Goal: Use online tool/utility: Utilize a website feature to perform a specific function

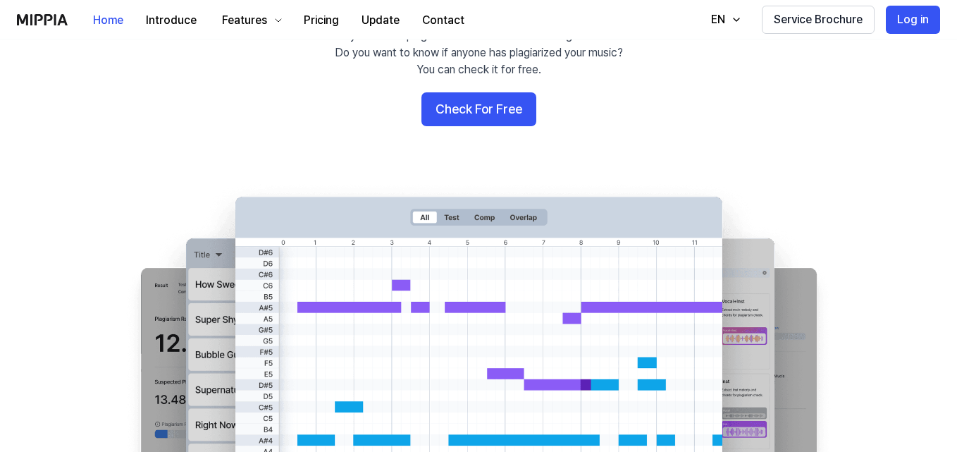
scroll to position [141, 0]
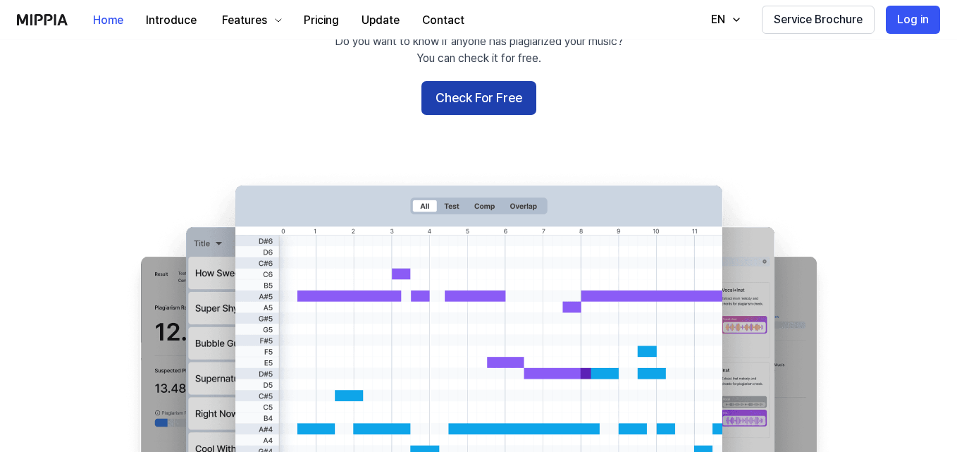
click at [489, 96] on button "Check For Free" at bounding box center [479, 98] width 115 height 34
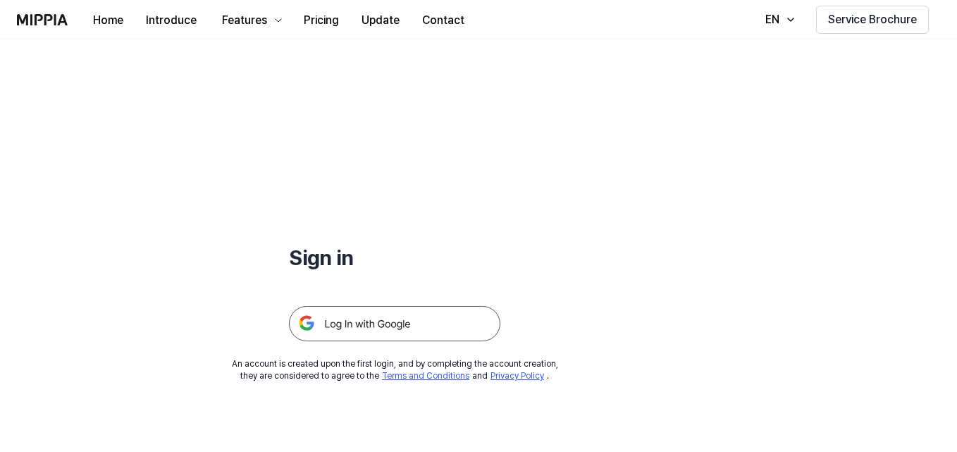
click at [374, 326] on img at bounding box center [394, 323] width 211 height 35
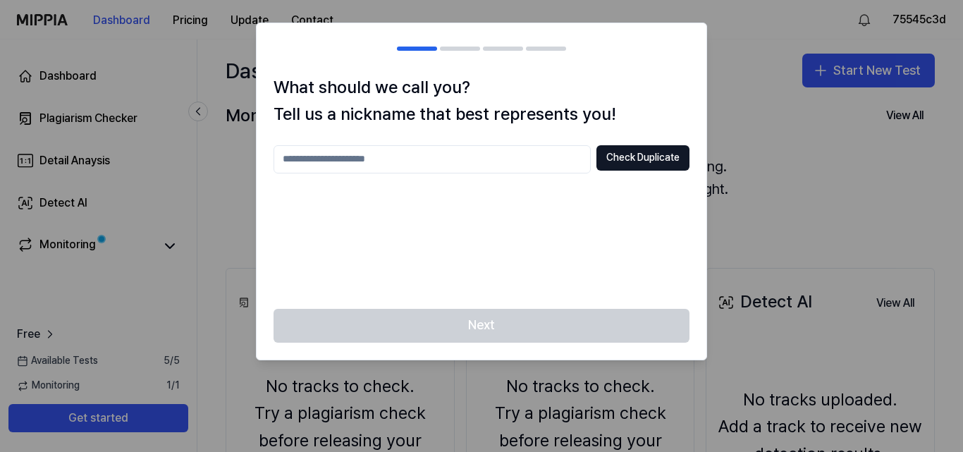
click at [360, 157] on input "text" at bounding box center [432, 159] width 317 height 28
type input "**********"
click at [628, 157] on button "Check Duplicate" at bounding box center [642, 157] width 93 height 25
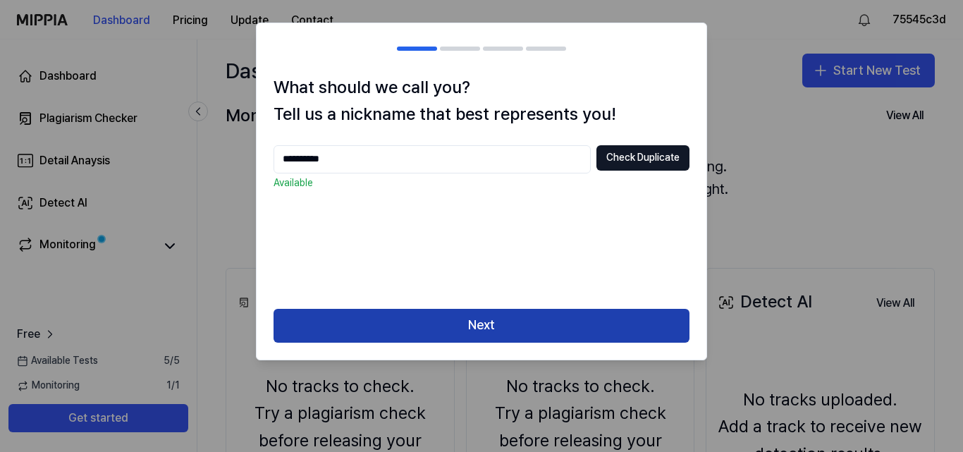
click at [463, 324] on button "Next" at bounding box center [482, 326] width 416 height 34
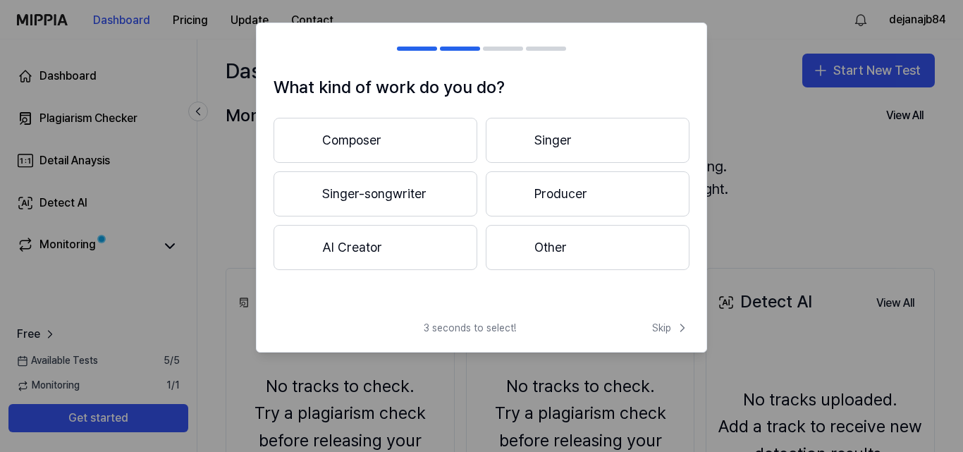
click at [555, 244] on button "Other" at bounding box center [588, 247] width 204 height 45
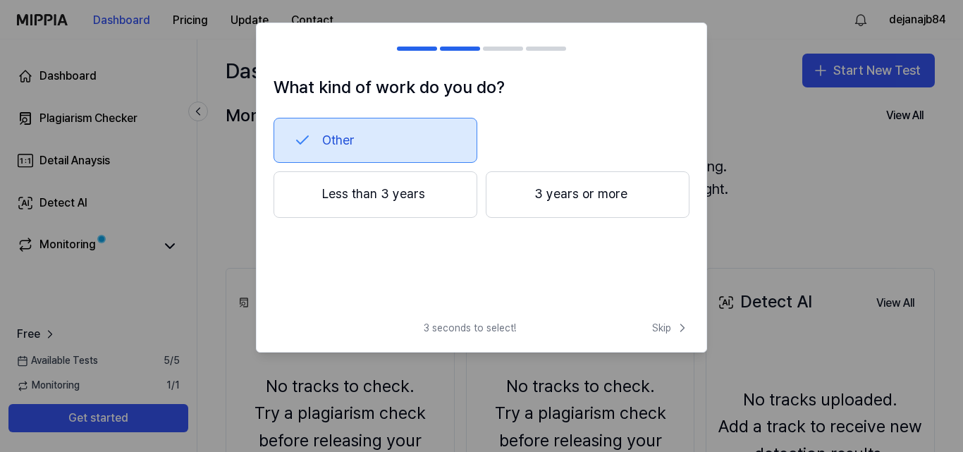
click at [349, 147] on button "Other" at bounding box center [376, 140] width 204 height 45
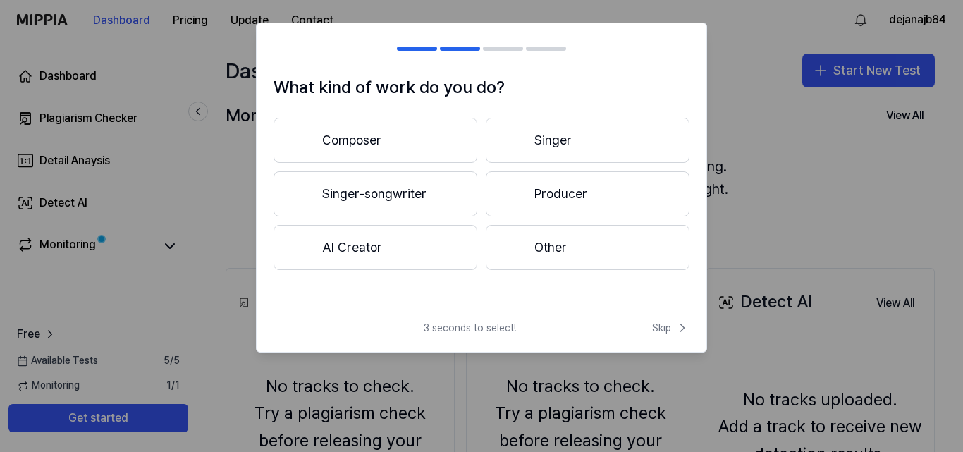
drag, startPoint x: 553, startPoint y: 252, endPoint x: 508, endPoint y: 251, distance: 45.8
click at [541, 250] on button "Other" at bounding box center [588, 247] width 204 height 45
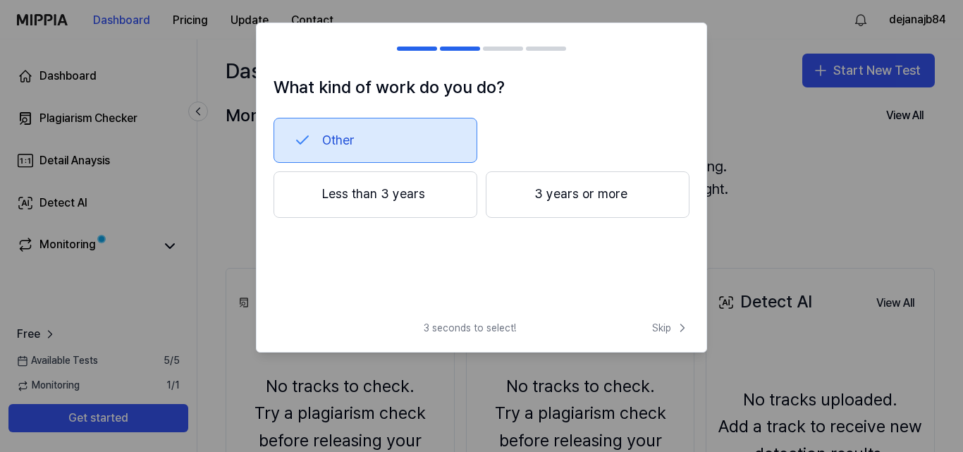
click at [553, 196] on button "3 years or more" at bounding box center [588, 194] width 204 height 47
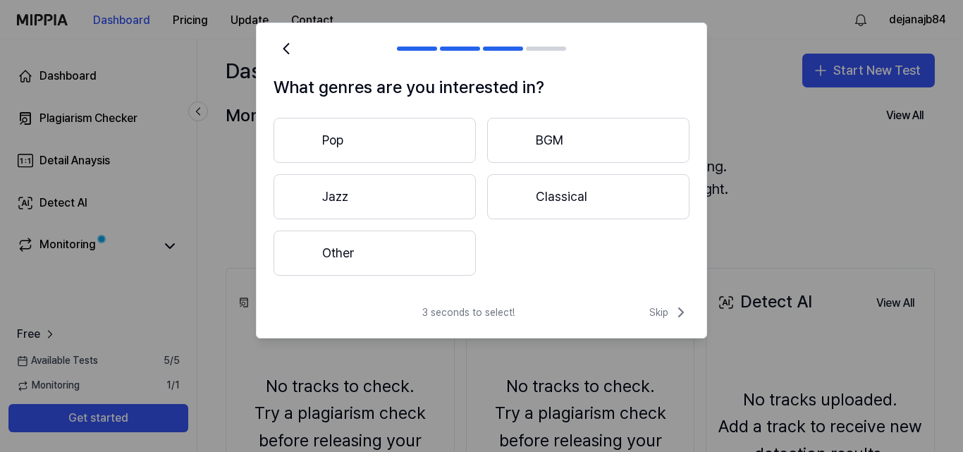
click at [323, 252] on button "Other" at bounding box center [375, 253] width 202 height 45
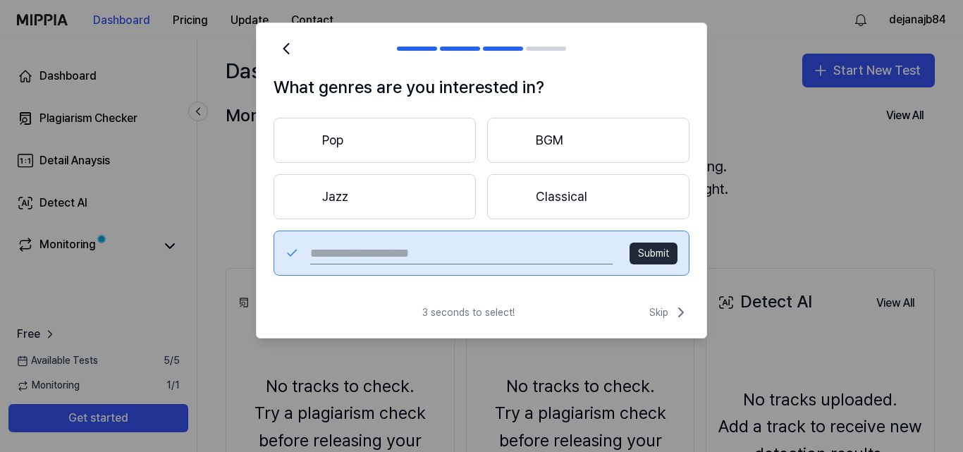
click at [405, 252] on input "text" at bounding box center [461, 253] width 302 height 23
click at [448, 254] on input "text" at bounding box center [461, 253] width 302 height 23
type input "**********"
click at [651, 251] on button "Submit" at bounding box center [654, 254] width 48 height 23
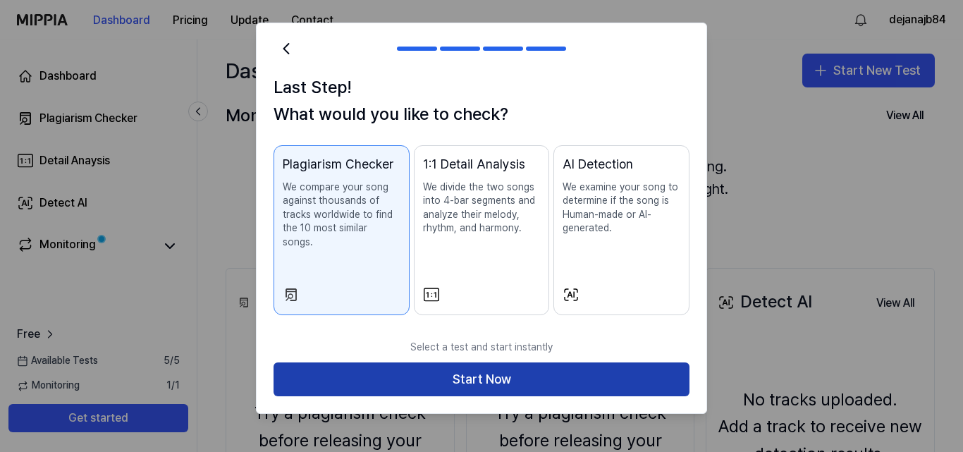
click at [460, 362] on button "Start Now" at bounding box center [482, 379] width 416 height 34
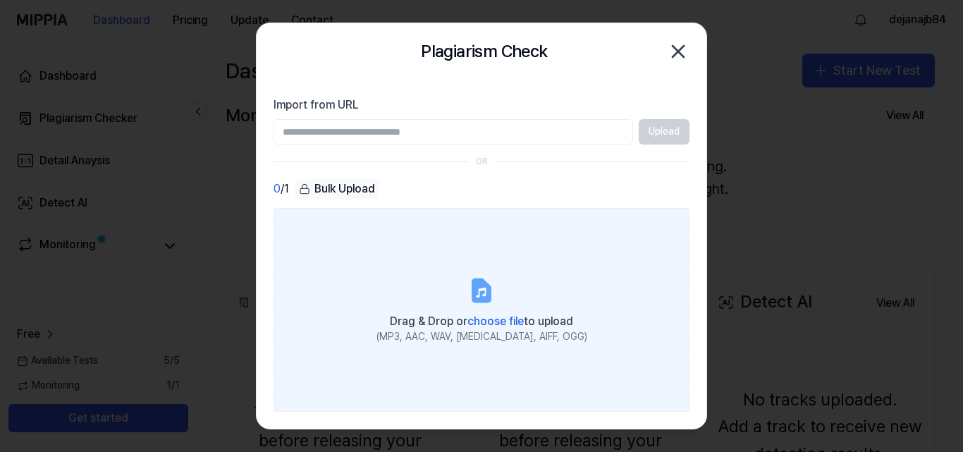
click at [481, 290] on icon at bounding box center [481, 292] width 10 height 10
click at [0, 0] on input "Drag & Drop or choose file to upload (MP3, AAC, WAV, [MEDICAL_DATA], AIFF, OGG)" at bounding box center [0, 0] width 0 height 0
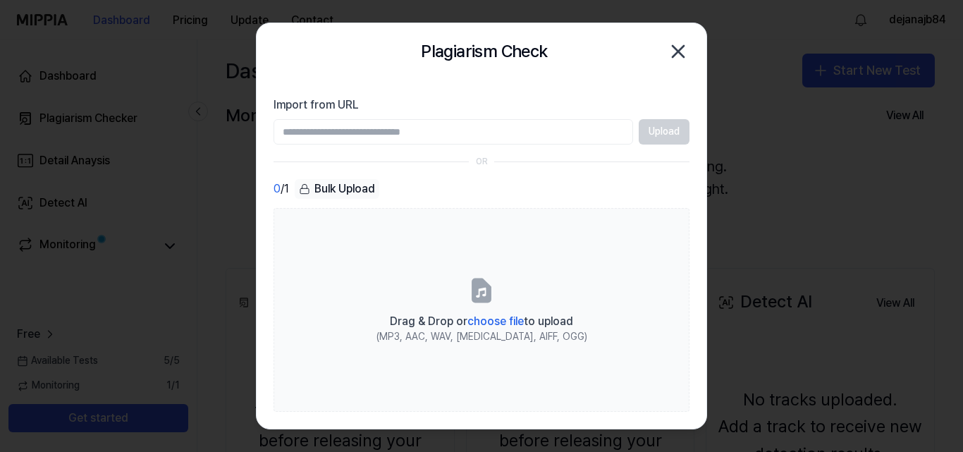
click at [317, 133] on input "Import from URL" at bounding box center [454, 131] width 360 height 25
paste input "**********"
type input "**********"
click at [663, 132] on button "Upload" at bounding box center [664, 131] width 51 height 25
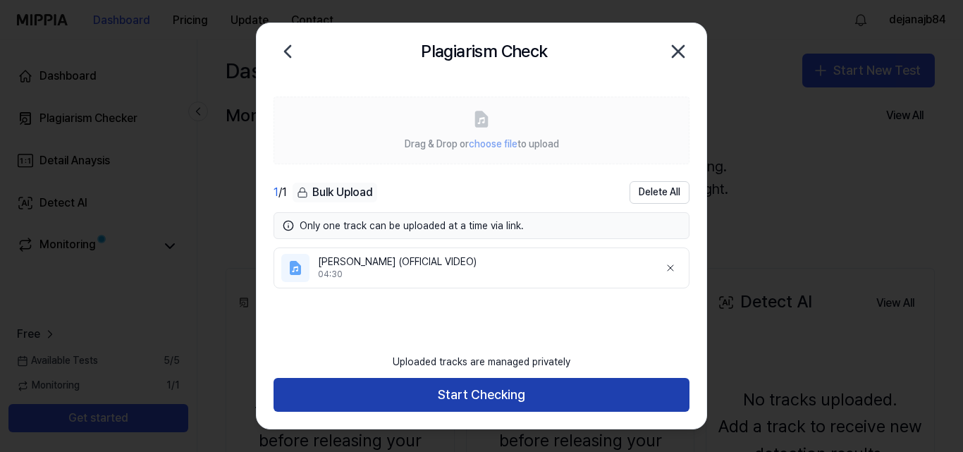
click at [431, 395] on button "Start Checking" at bounding box center [482, 395] width 416 height 34
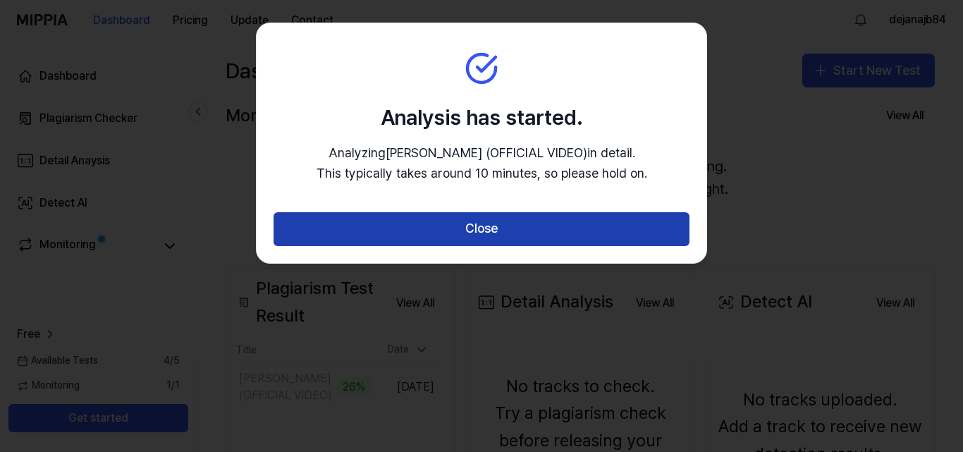
click at [517, 226] on button "Close" at bounding box center [482, 229] width 416 height 34
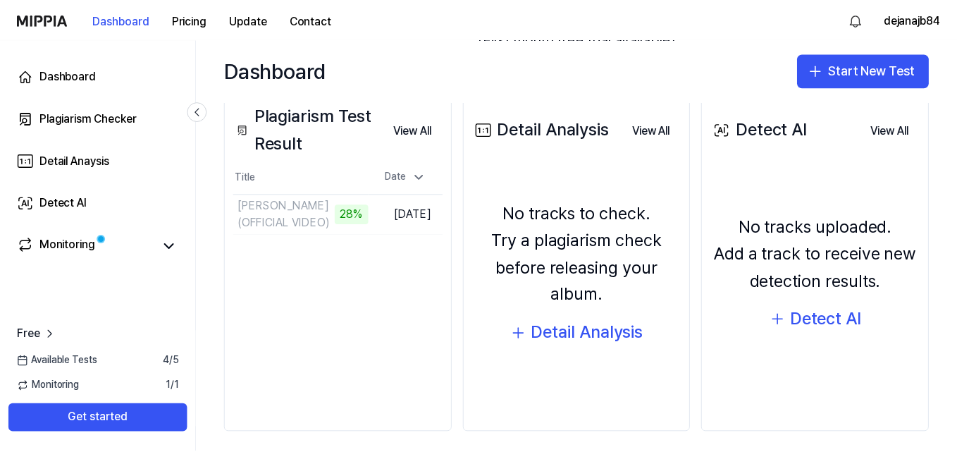
scroll to position [181, 0]
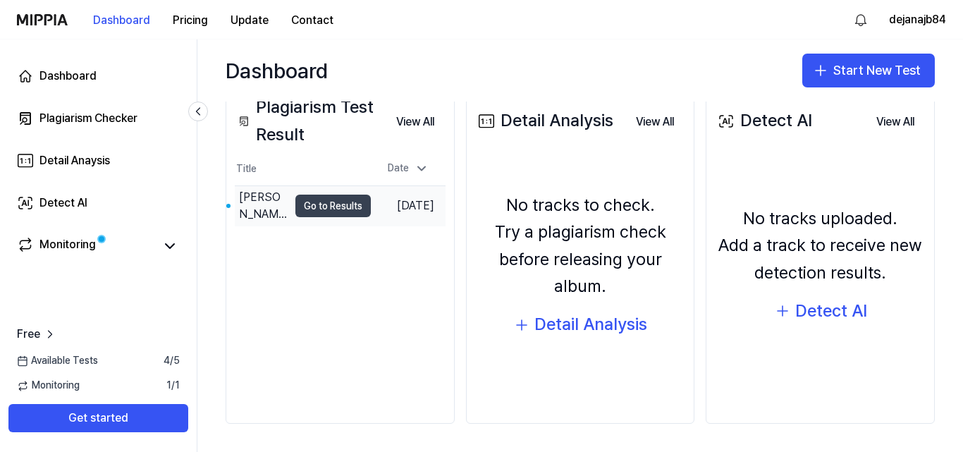
click at [299, 203] on button "Go to Results" at bounding box center [332, 206] width 75 height 23
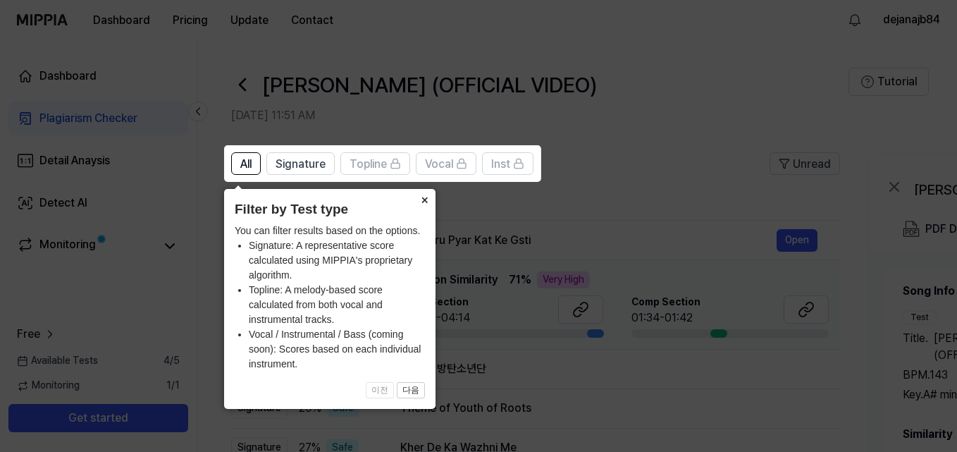
click at [429, 199] on button "×" at bounding box center [424, 199] width 23 height 20
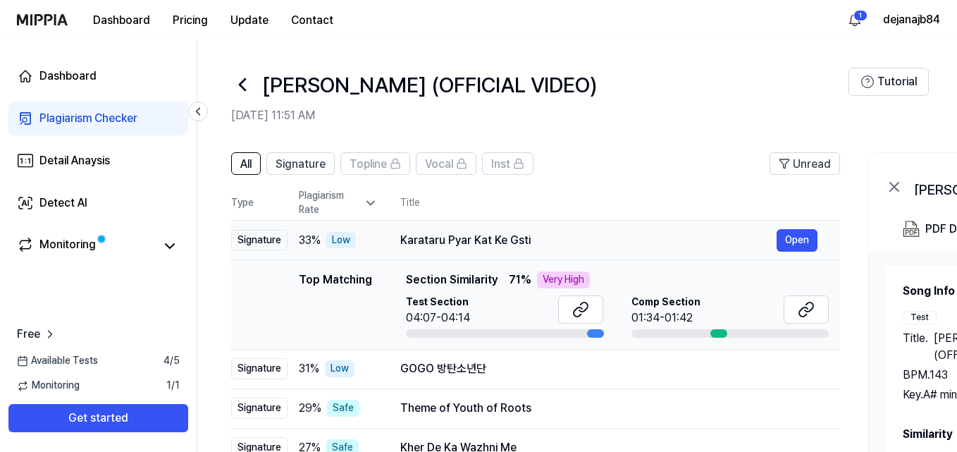
drag, startPoint x: 403, startPoint y: 237, endPoint x: 448, endPoint y: 238, distance: 45.1
click at [509, 238] on div "Karataru Pyar Kat Ke Gsti" at bounding box center [588, 240] width 376 height 17
drag, startPoint x: 400, startPoint y: 238, endPoint x: 441, endPoint y: 238, distance: 41.6
click at [441, 238] on td "Karataru Pyar Kat Ke Gsti Open" at bounding box center [609, 240] width 462 height 39
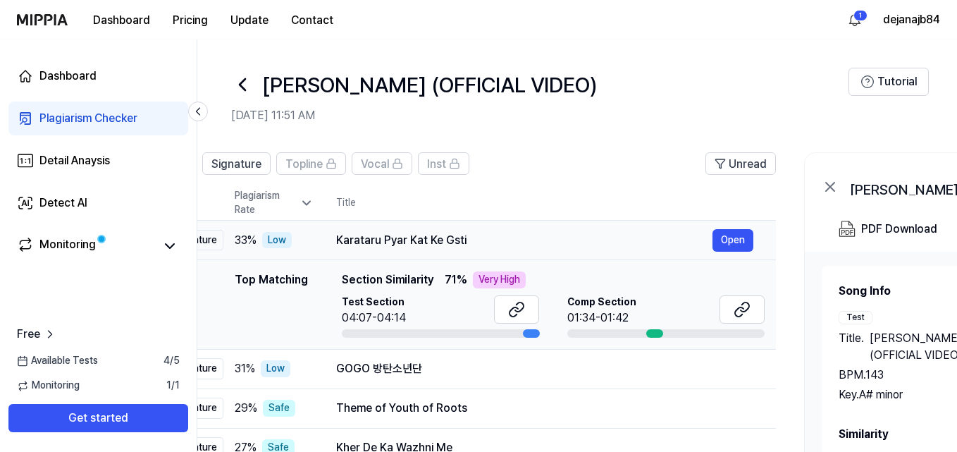
scroll to position [0, 77]
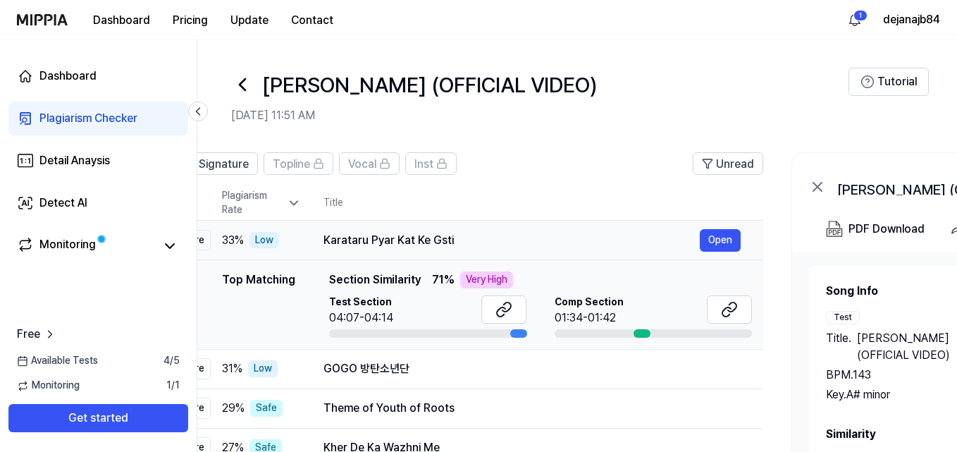
drag, startPoint x: 520, startPoint y: 234, endPoint x: 443, endPoint y: 251, distance: 78.7
click at [443, 251] on div "Karataru Pyar Kat Ke Gsti Open" at bounding box center [532, 240] width 417 height 23
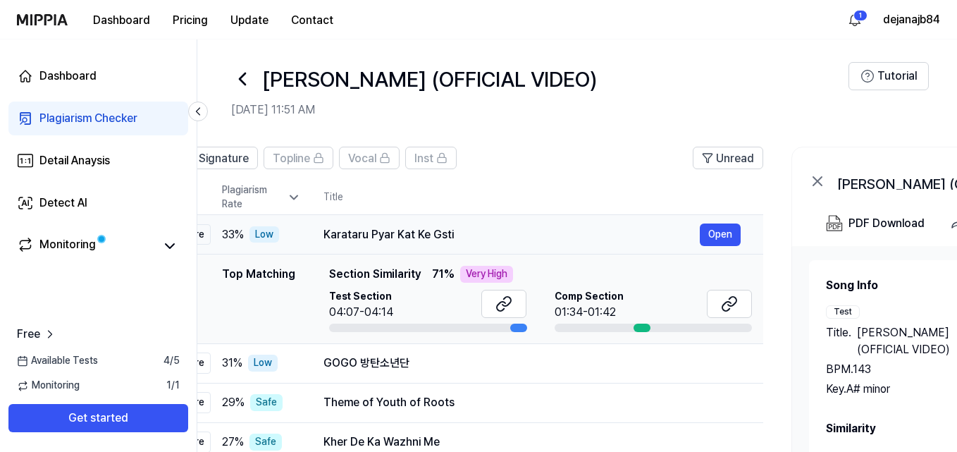
scroll to position [0, 0]
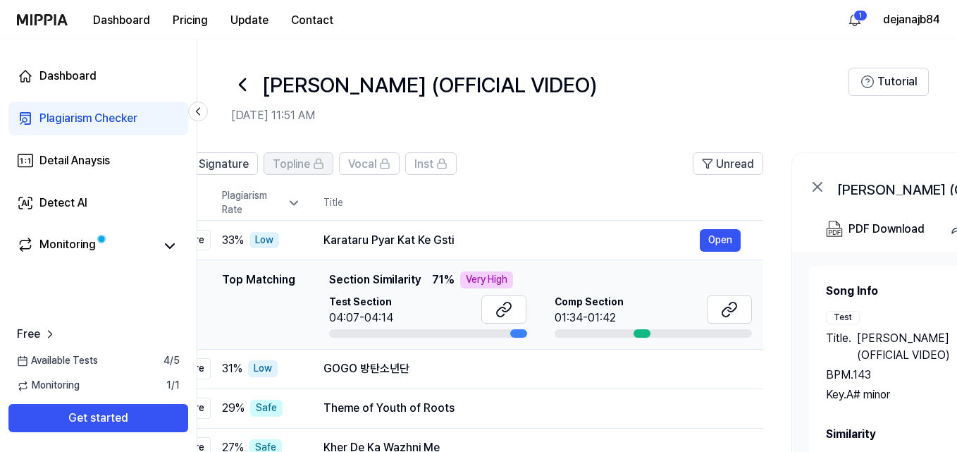
click at [295, 160] on span "Topline" at bounding box center [291, 164] width 37 height 17
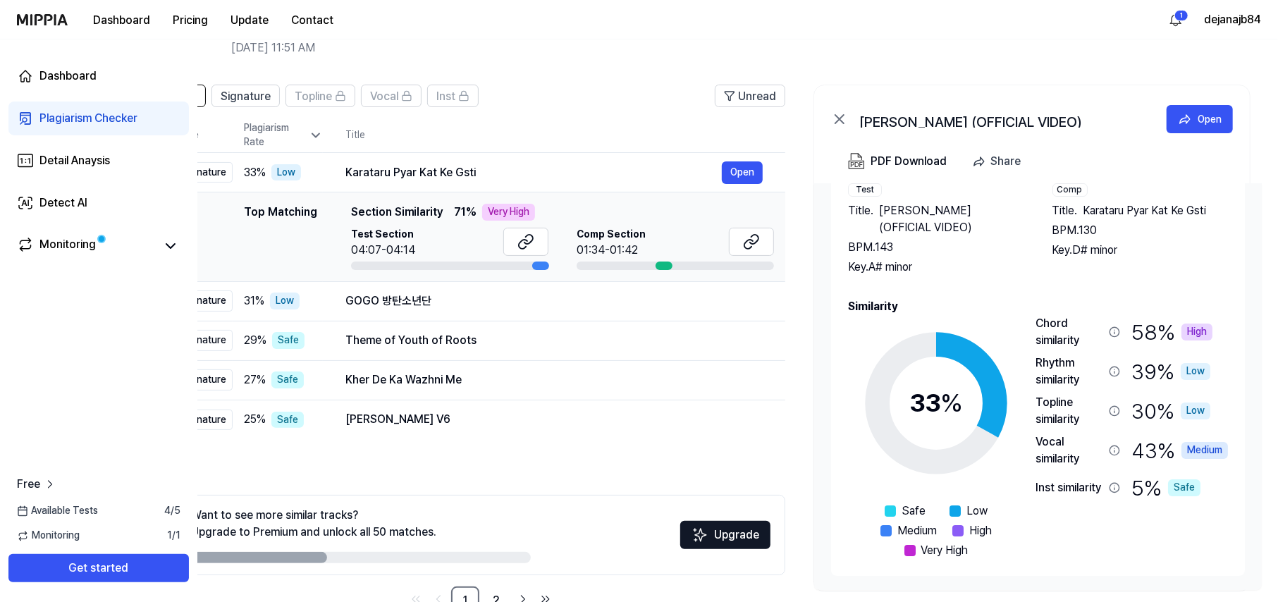
scroll to position [94, 0]
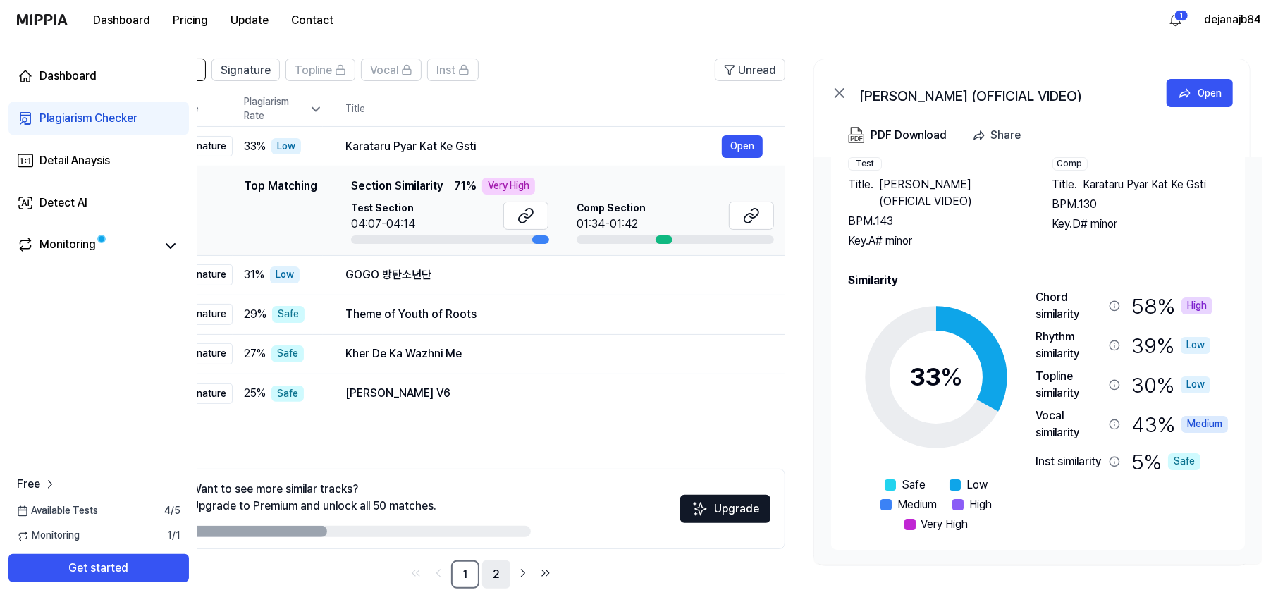
click at [489, 451] on link "2" at bounding box center [496, 574] width 28 height 28
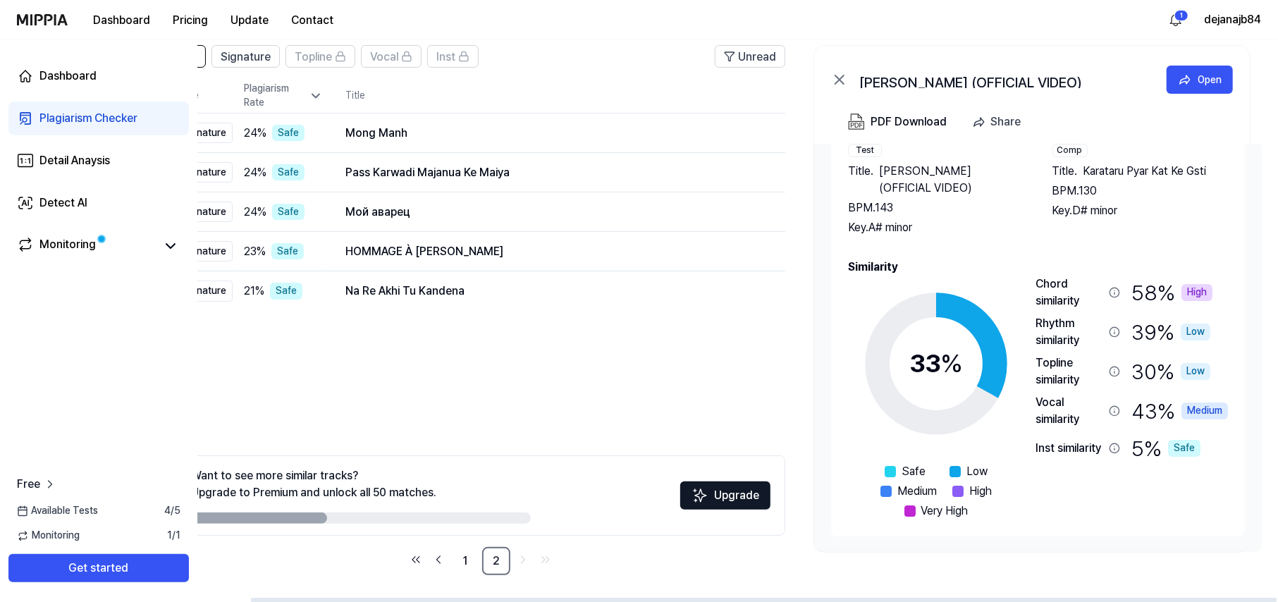
scroll to position [108, 0]
drag, startPoint x: 466, startPoint y: 559, endPoint x: 446, endPoint y: 543, distance: 26.1
click at [465, 451] on link "1" at bounding box center [465, 560] width 28 height 28
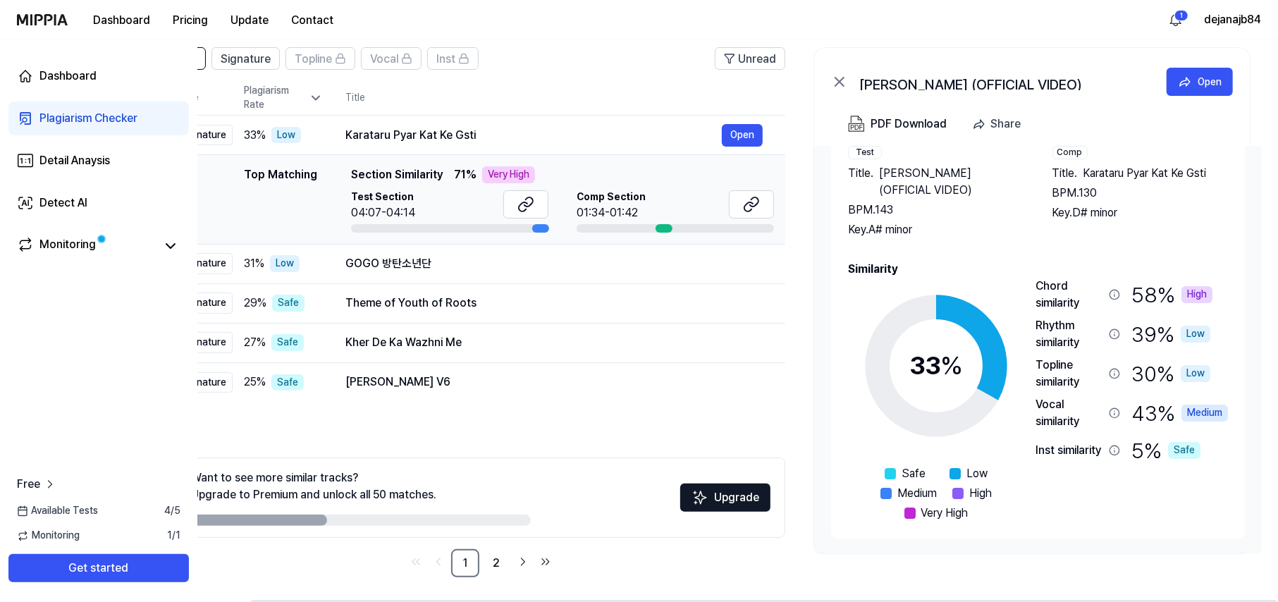
scroll to position [108, 0]
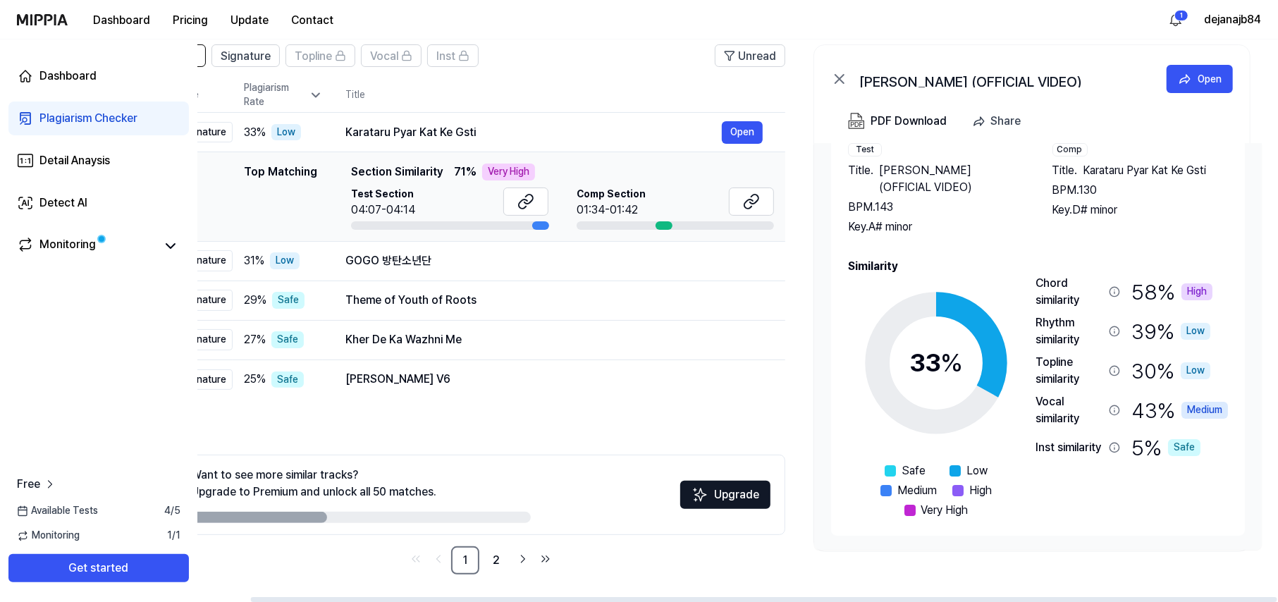
click at [962, 288] on div "High" at bounding box center [1197, 291] width 31 height 17
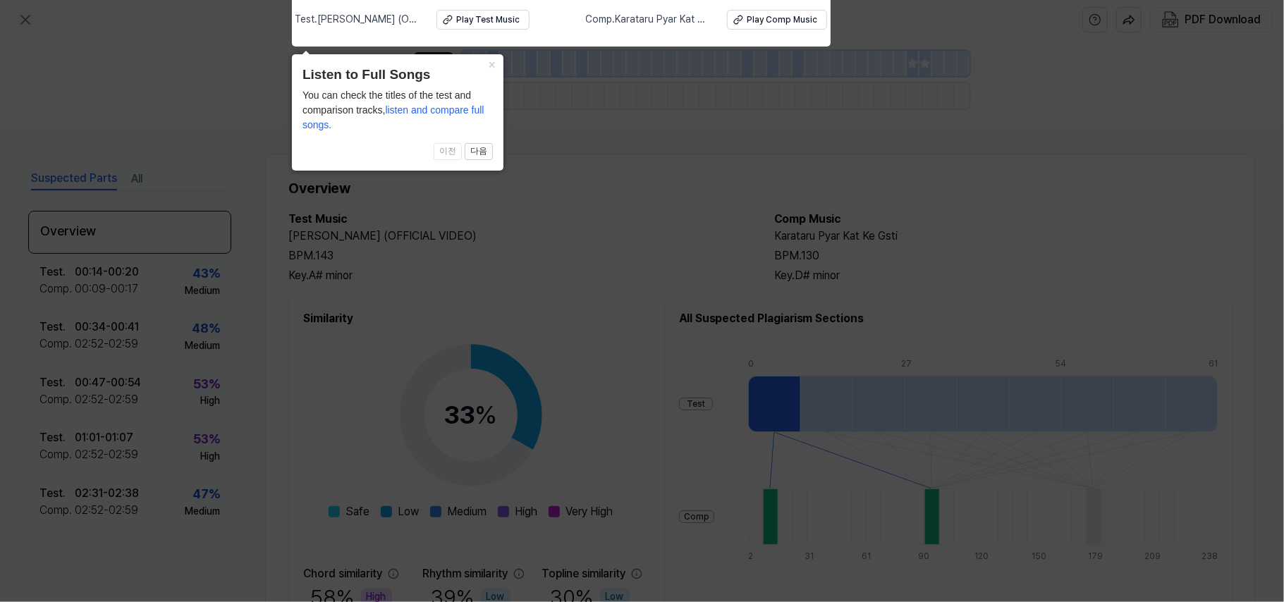
click at [962, 173] on icon at bounding box center [642, 297] width 1284 height 609
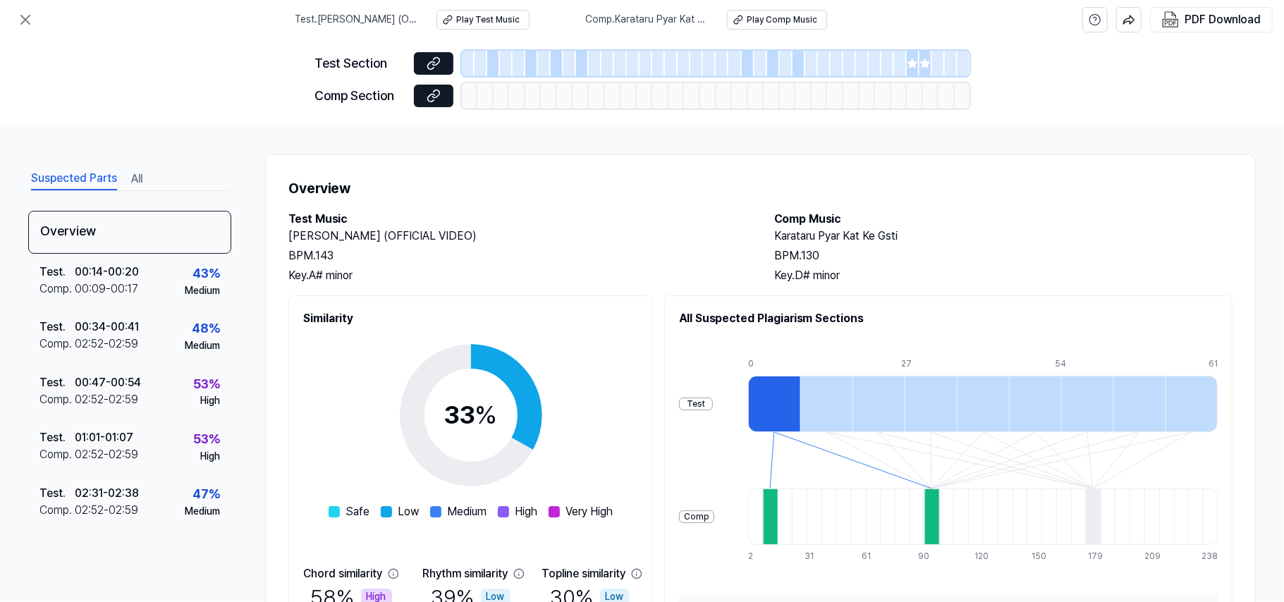
drag, startPoint x: 945, startPoint y: 525, endPoint x: 967, endPoint y: 475, distance: 54.9
click at [962, 451] on div at bounding box center [983, 517] width 470 height 56
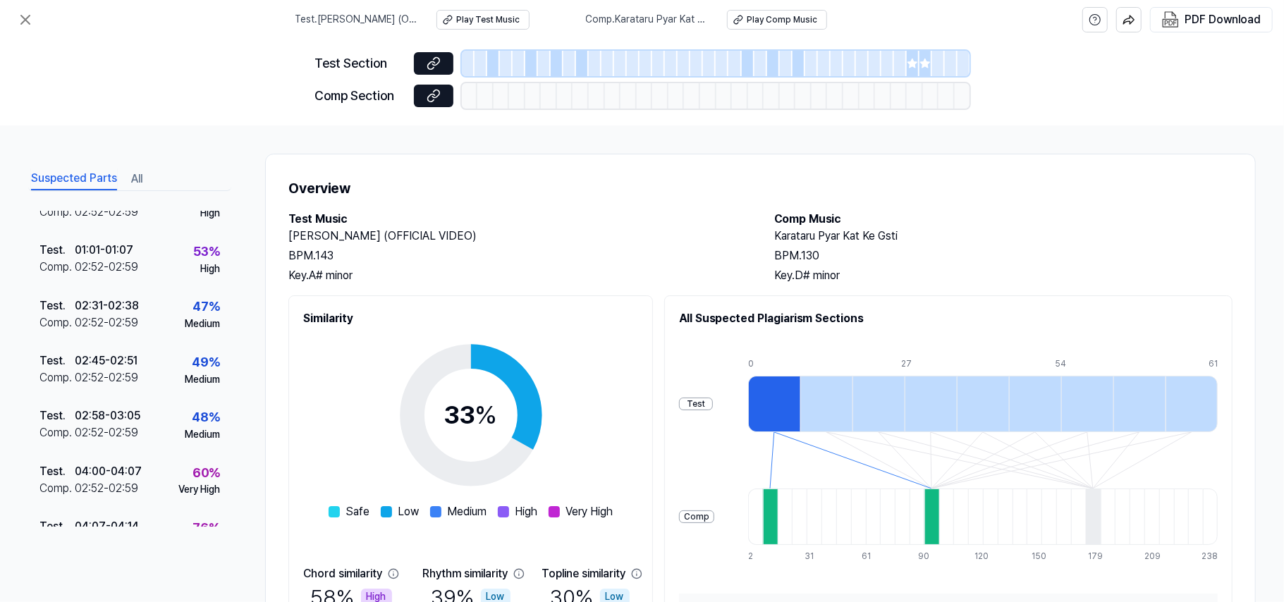
click at [962, 158] on div "Suspected Parts All Overview Test . 00:14 - 00:20 Comp . 00:09 - 00:17 43 % Med…" at bounding box center [642, 363] width 1284 height 477
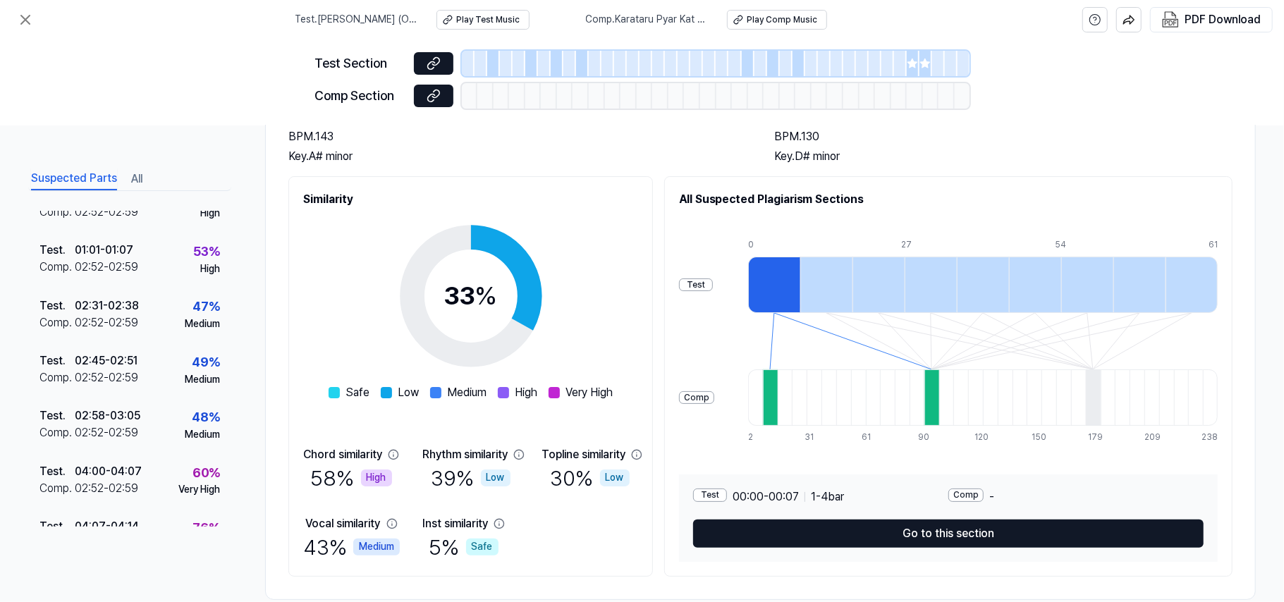
scroll to position [145, 0]
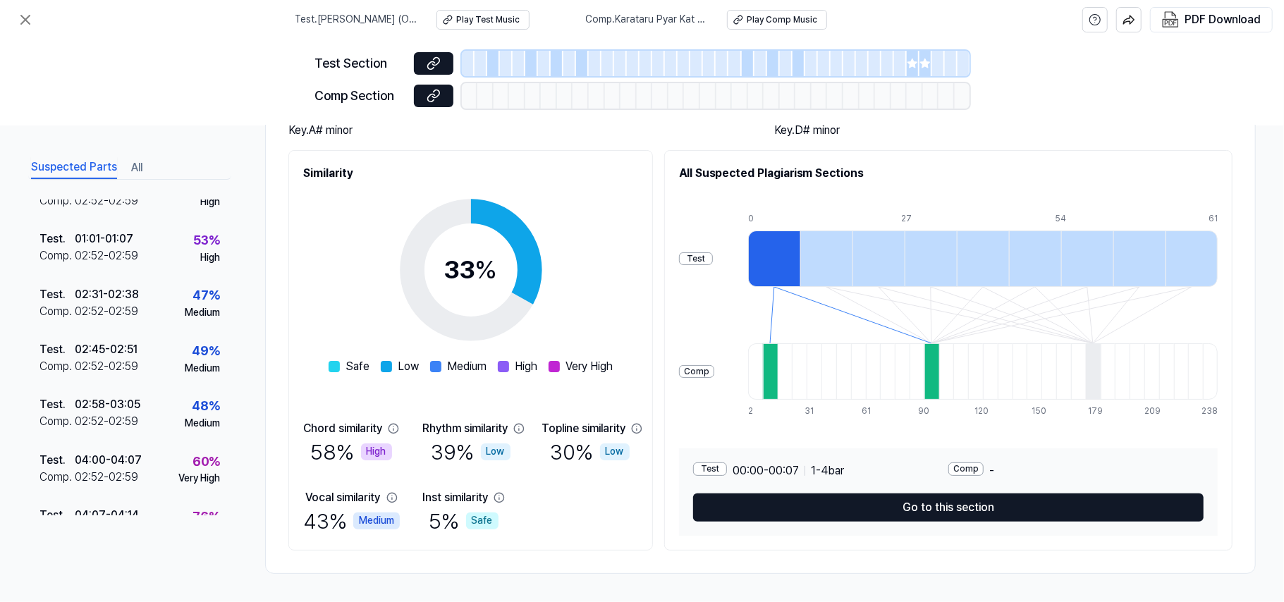
click at [929, 451] on button "Go to this section" at bounding box center [948, 507] width 510 height 28
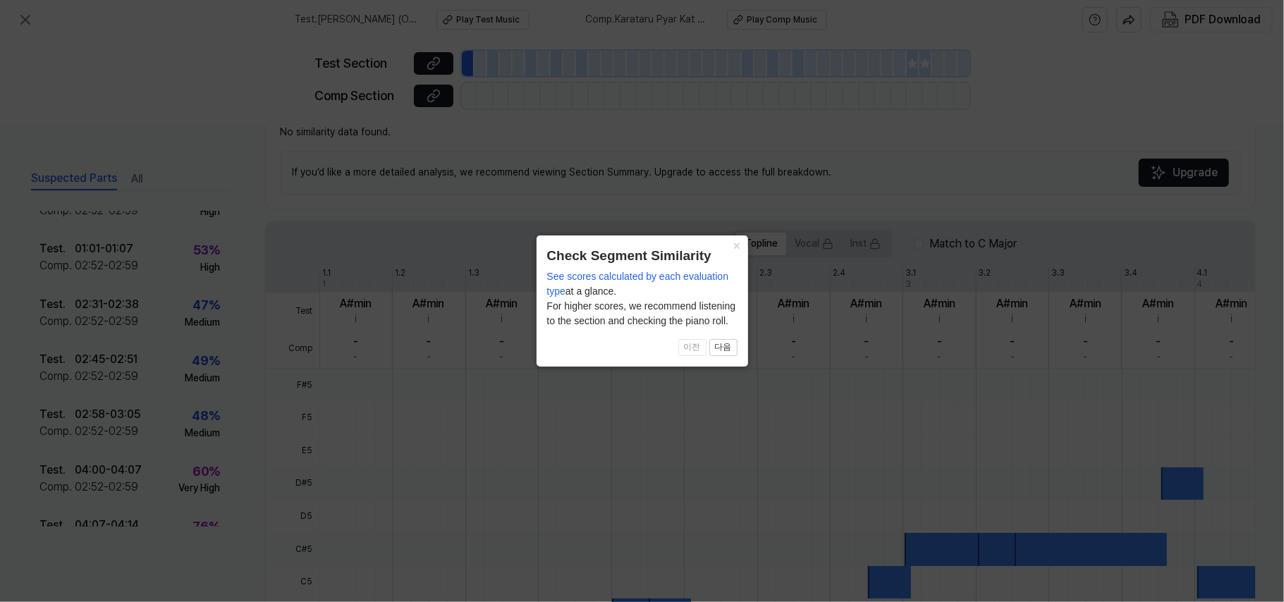
scroll to position [186, 0]
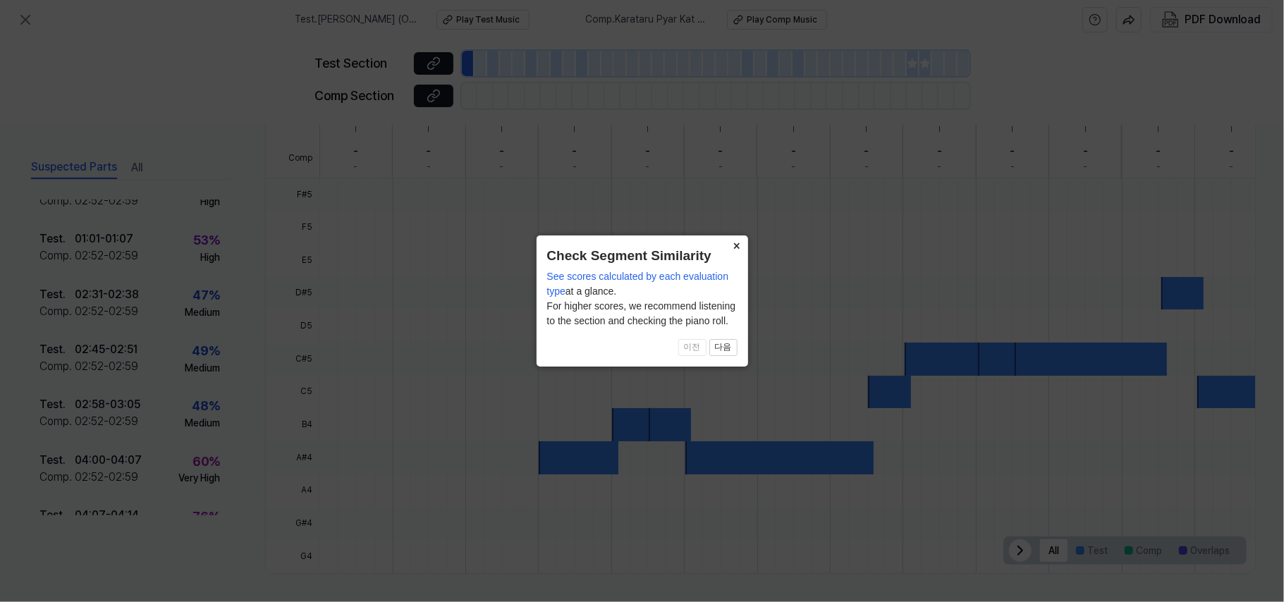
click at [735, 243] on button "×" at bounding box center [736, 245] width 23 height 20
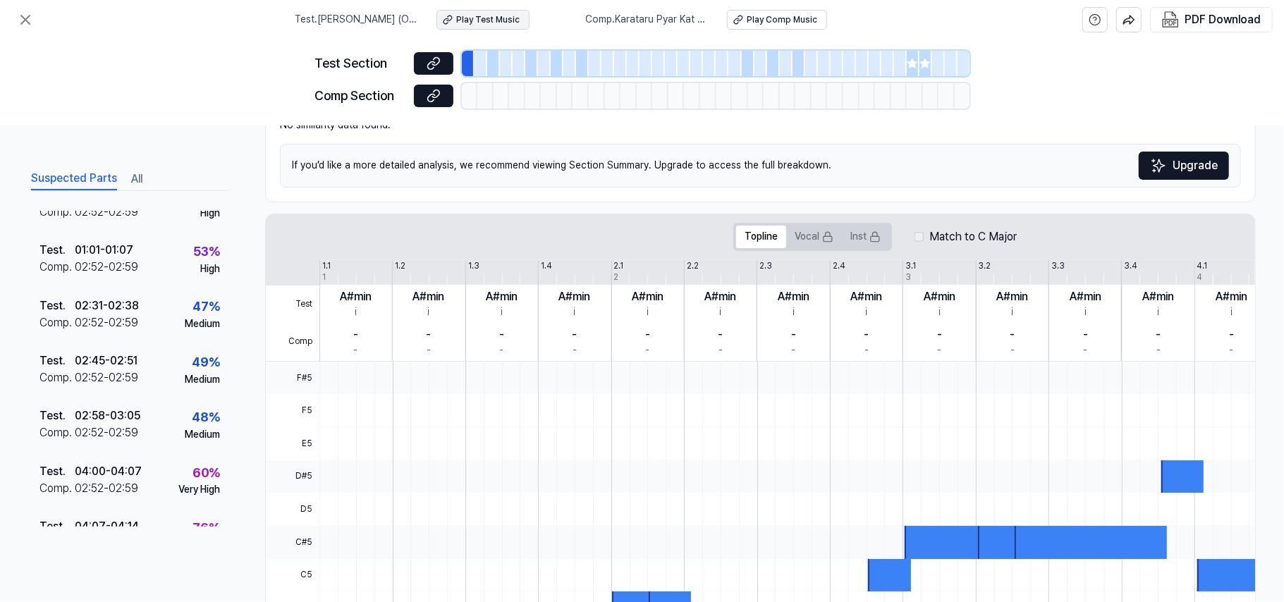
scroll to position [148, 0]
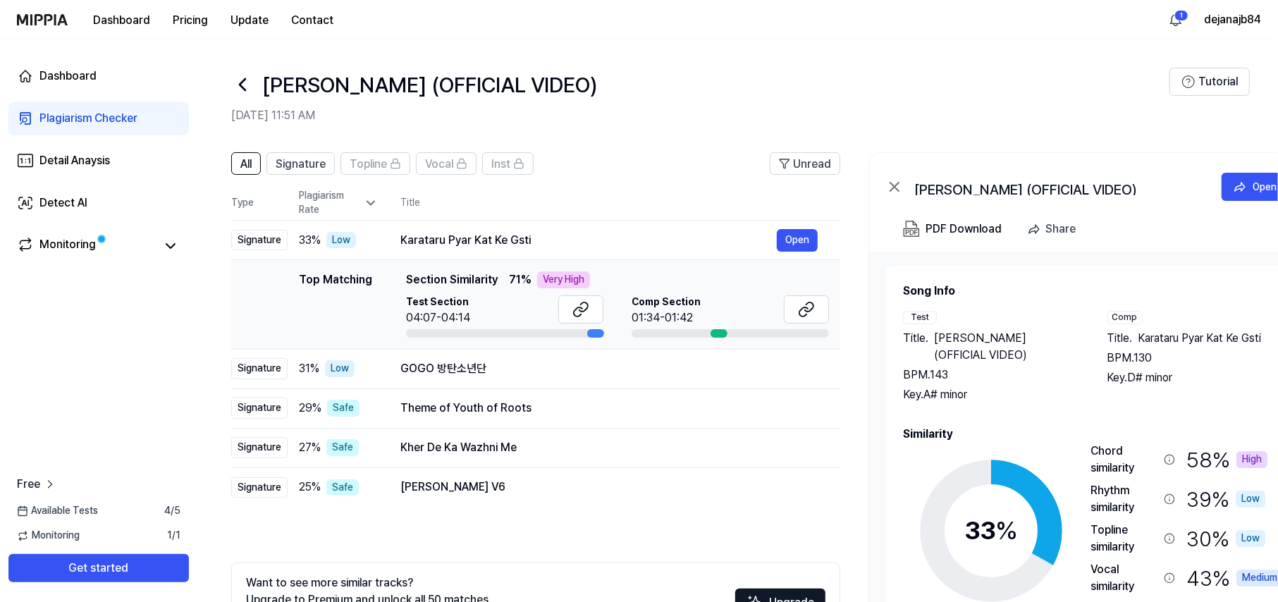
click at [114, 119] on div "Plagiarism Checker" at bounding box center [88, 118] width 98 height 17
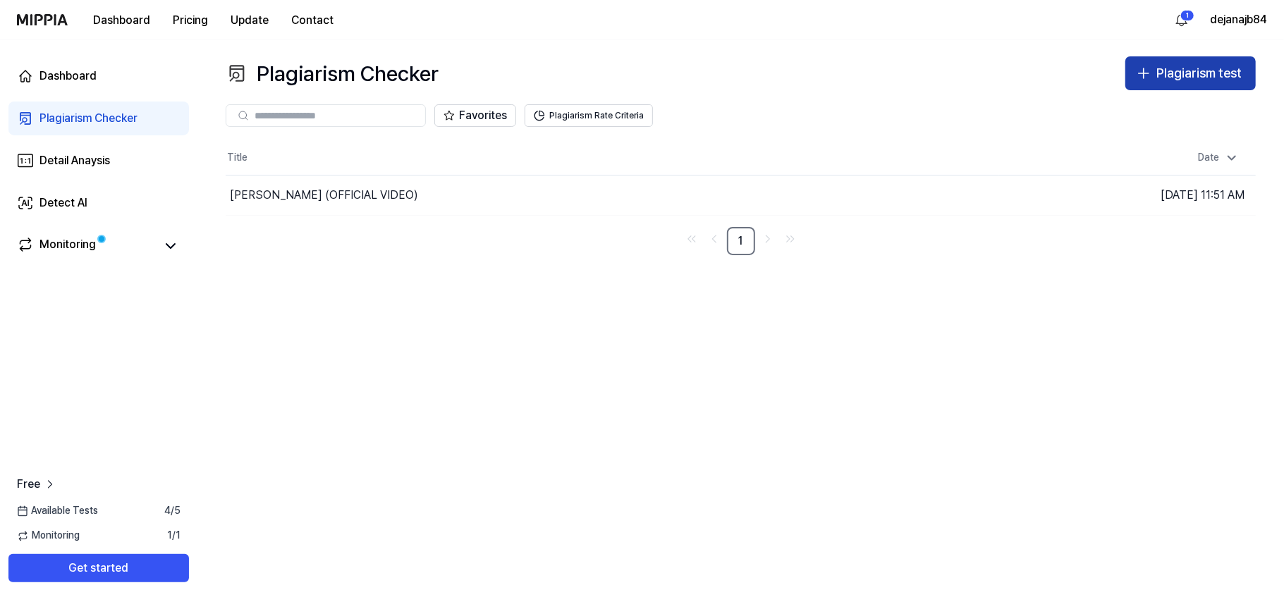
drag, startPoint x: 1188, startPoint y: 76, endPoint x: 1176, endPoint y: 77, distance: 12.0
click at [962, 77] on div "Plagiarism test" at bounding box center [1198, 73] width 85 height 20
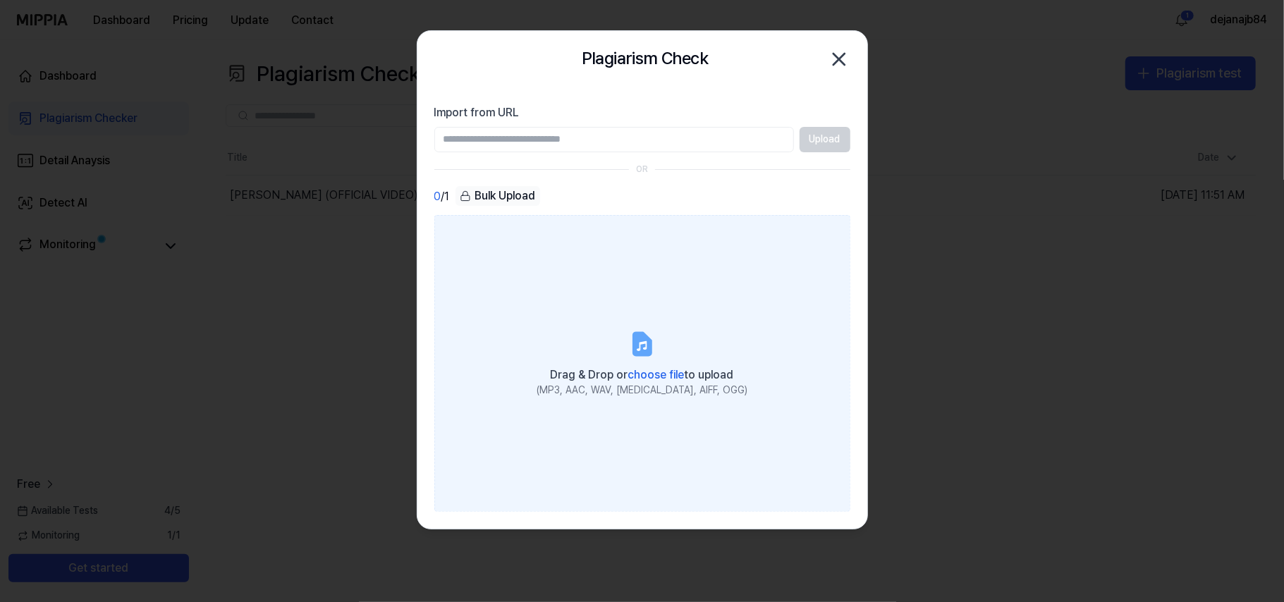
click at [633, 342] on icon at bounding box center [641, 344] width 17 height 22
click at [0, 0] on input "Drag & Drop or choose file to upload (MP3, AAC, WAV, [MEDICAL_DATA], AIFF, OGG)" at bounding box center [0, 0] width 0 height 0
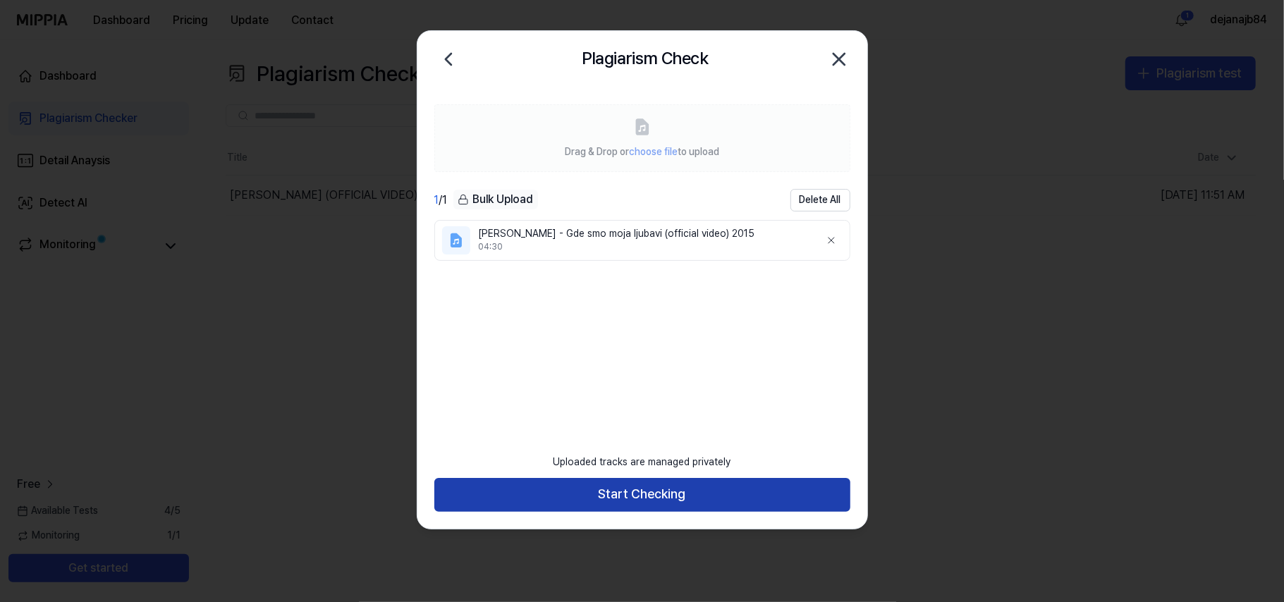
click at [559, 451] on button "Start Checking" at bounding box center [642, 495] width 416 height 34
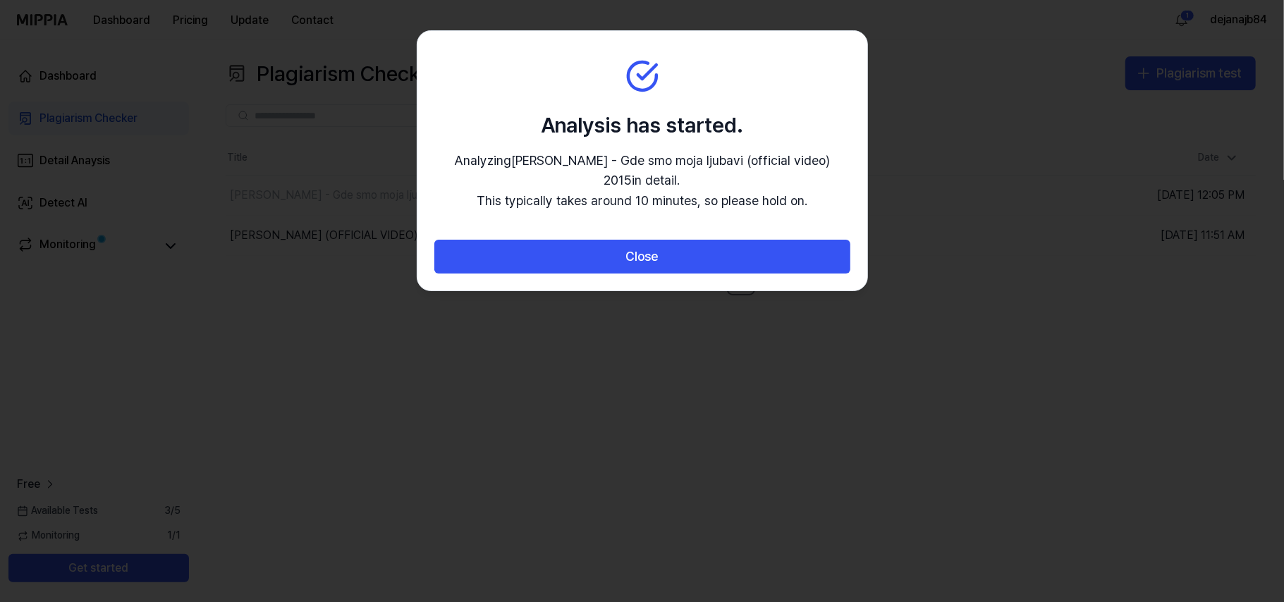
click at [680, 238] on div "Analysis has started. Analyzing [PERSON_NAME] - Gde smo moja ljubavi (official …" at bounding box center [642, 160] width 450 height 259
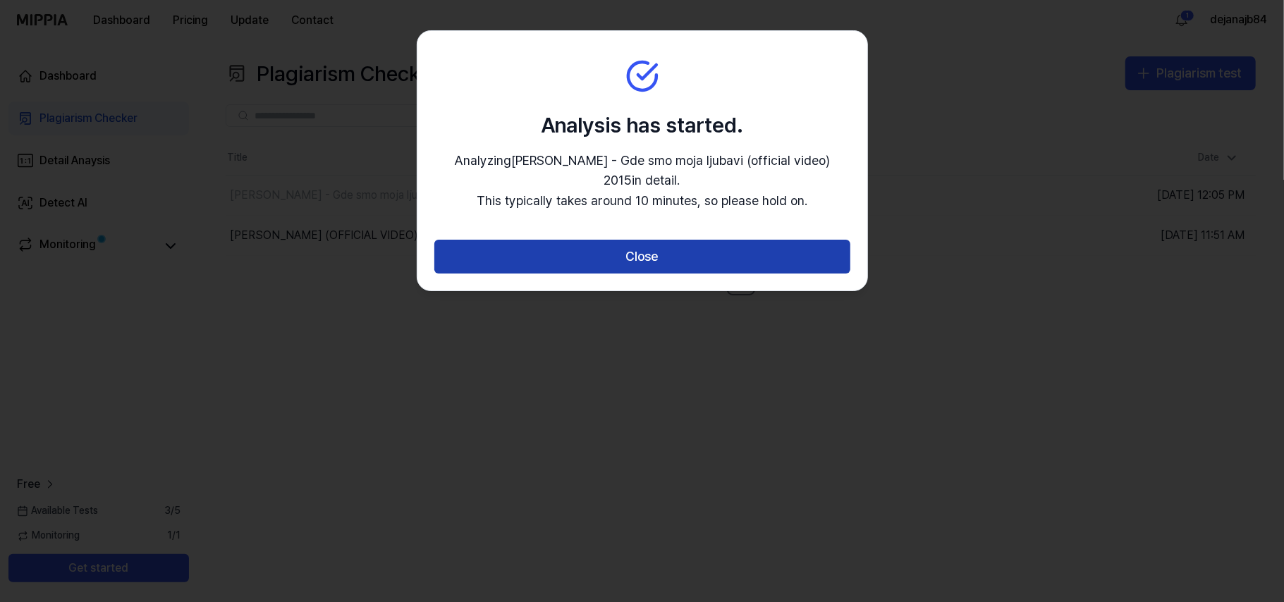
click at [685, 250] on button "Close" at bounding box center [642, 257] width 416 height 34
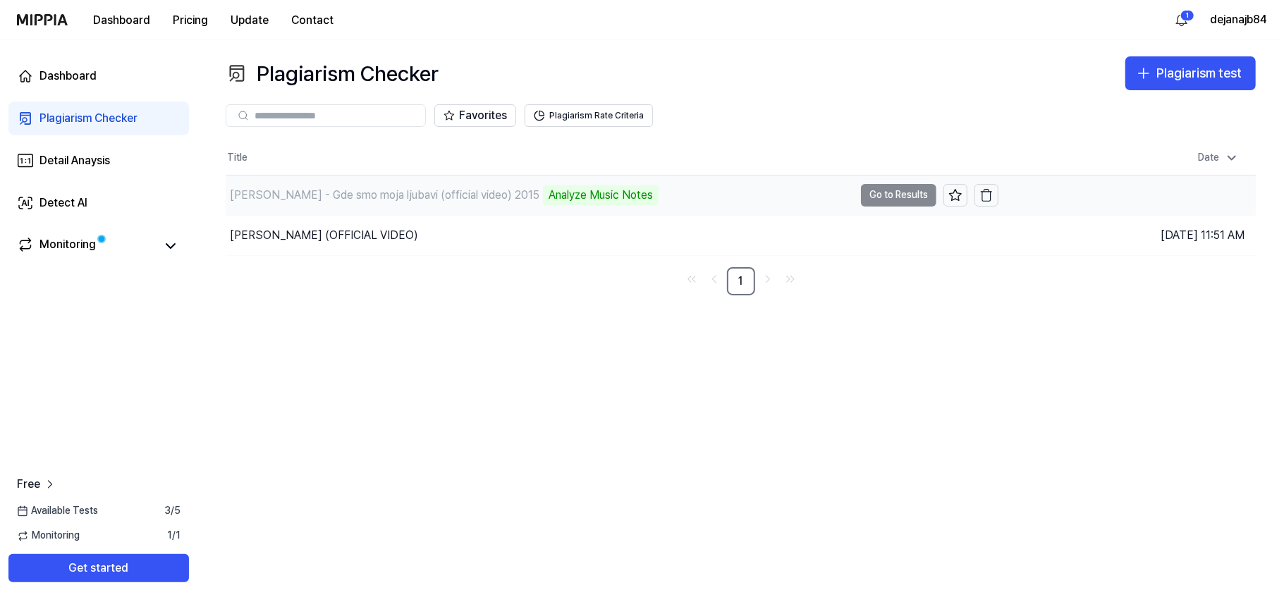
click at [900, 192] on td "[PERSON_NAME] - Gde smo moja ljubavi (official video) 2015 Analyze Music Notes …" at bounding box center [612, 195] width 773 height 39
click at [889, 190] on td "[PERSON_NAME] - Gde smo moja ljubavi (official video) 2015 Analyze Music Notes …" at bounding box center [612, 195] width 773 height 39
click at [581, 190] on div "Analyze Music Notes" at bounding box center [601, 195] width 116 height 20
click at [916, 195] on td "[PERSON_NAME] - Gde smo moja ljubavi (official video) 2015 Analyze Music Notes …" at bounding box center [612, 195] width 773 height 39
click at [367, 192] on div "[PERSON_NAME] - Gde smo moja ljubavi (official video) 2015" at bounding box center [384, 195] width 309 height 17
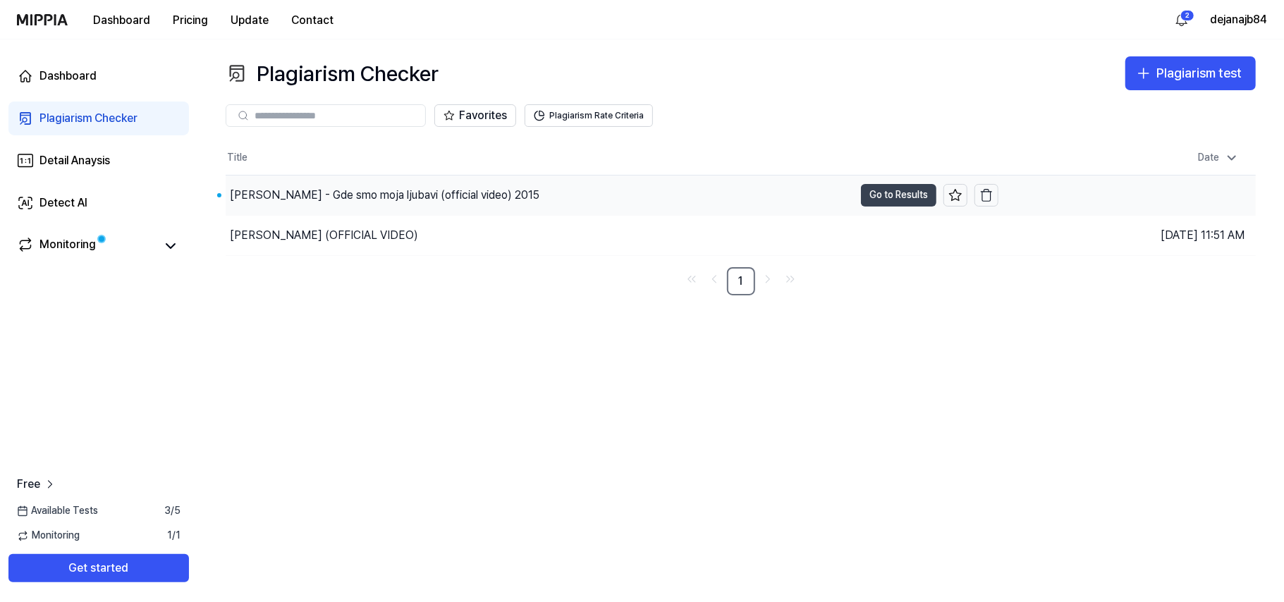
drag, startPoint x: 885, startPoint y: 190, endPoint x: 876, endPoint y: 195, distance: 11.4
click at [884, 190] on button "Go to Results" at bounding box center [898, 195] width 75 height 23
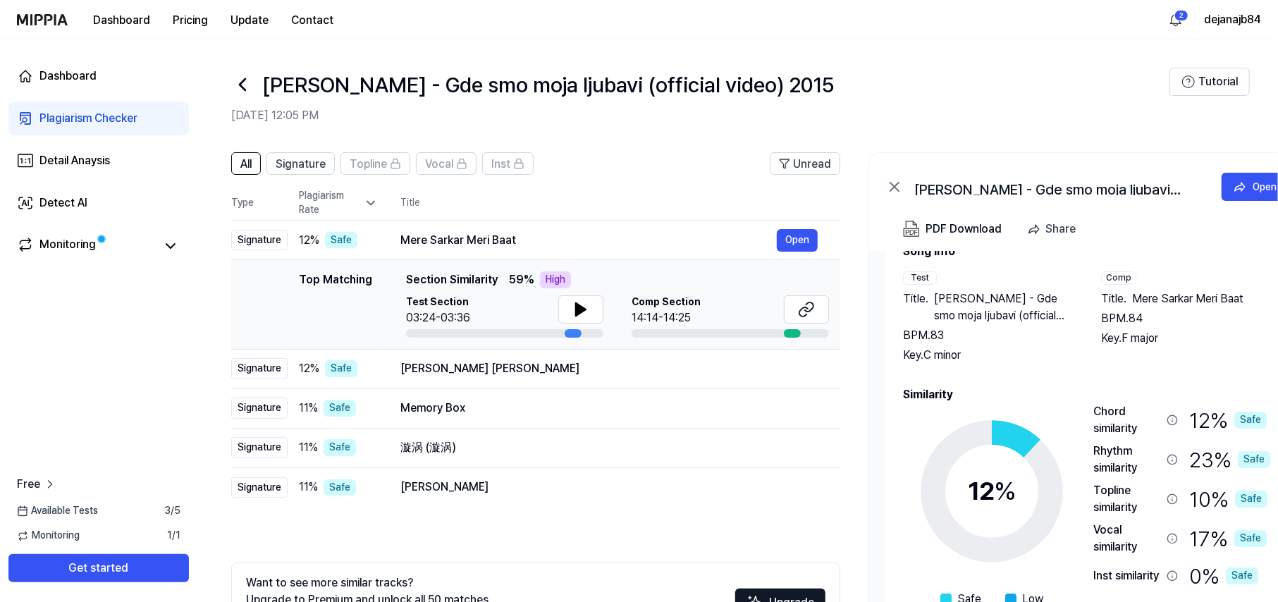
scroll to position [60, 0]
